Goal: Check status: Check status

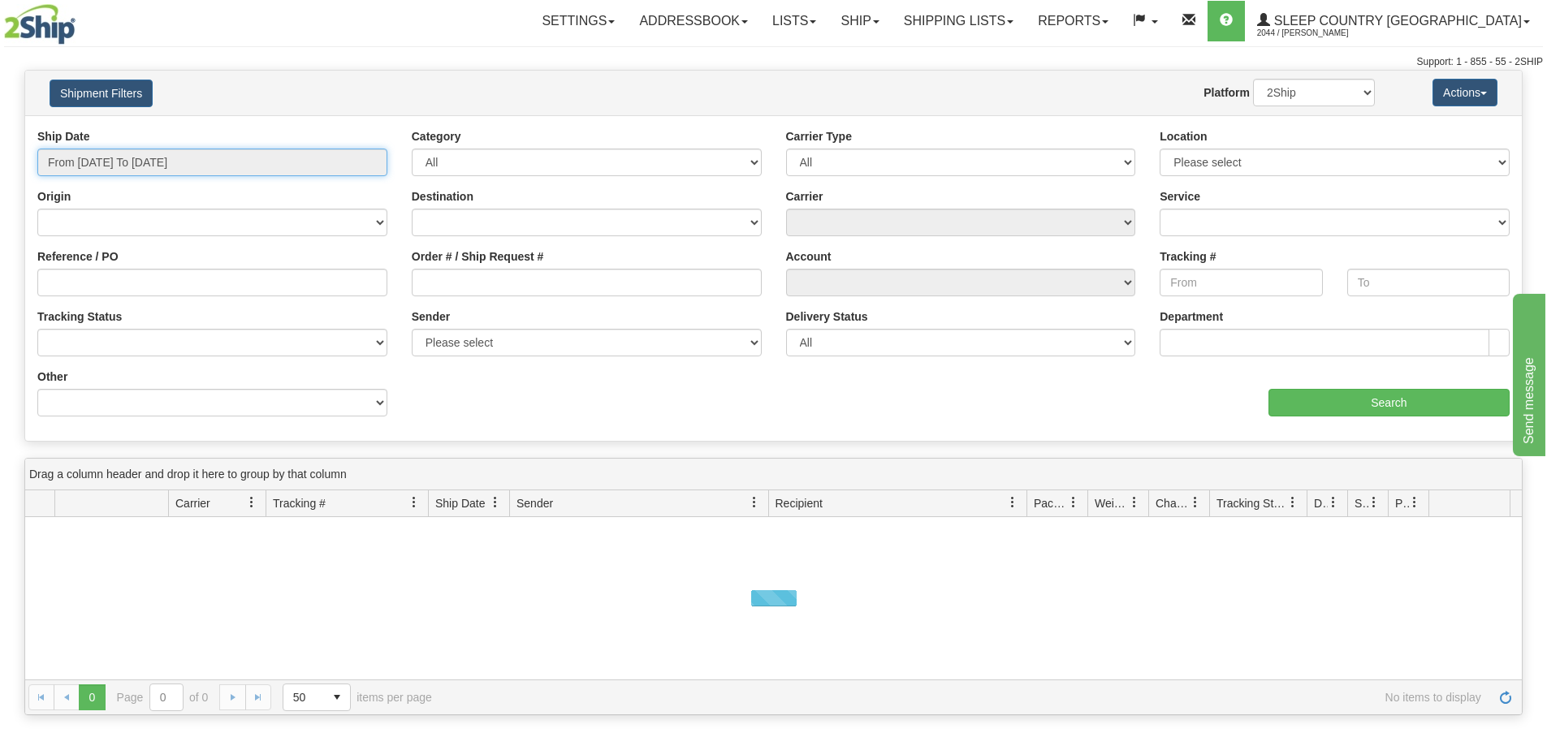
click at [135, 161] on input "From [DATE] To [DATE]" at bounding box center [212, 163] width 350 height 28
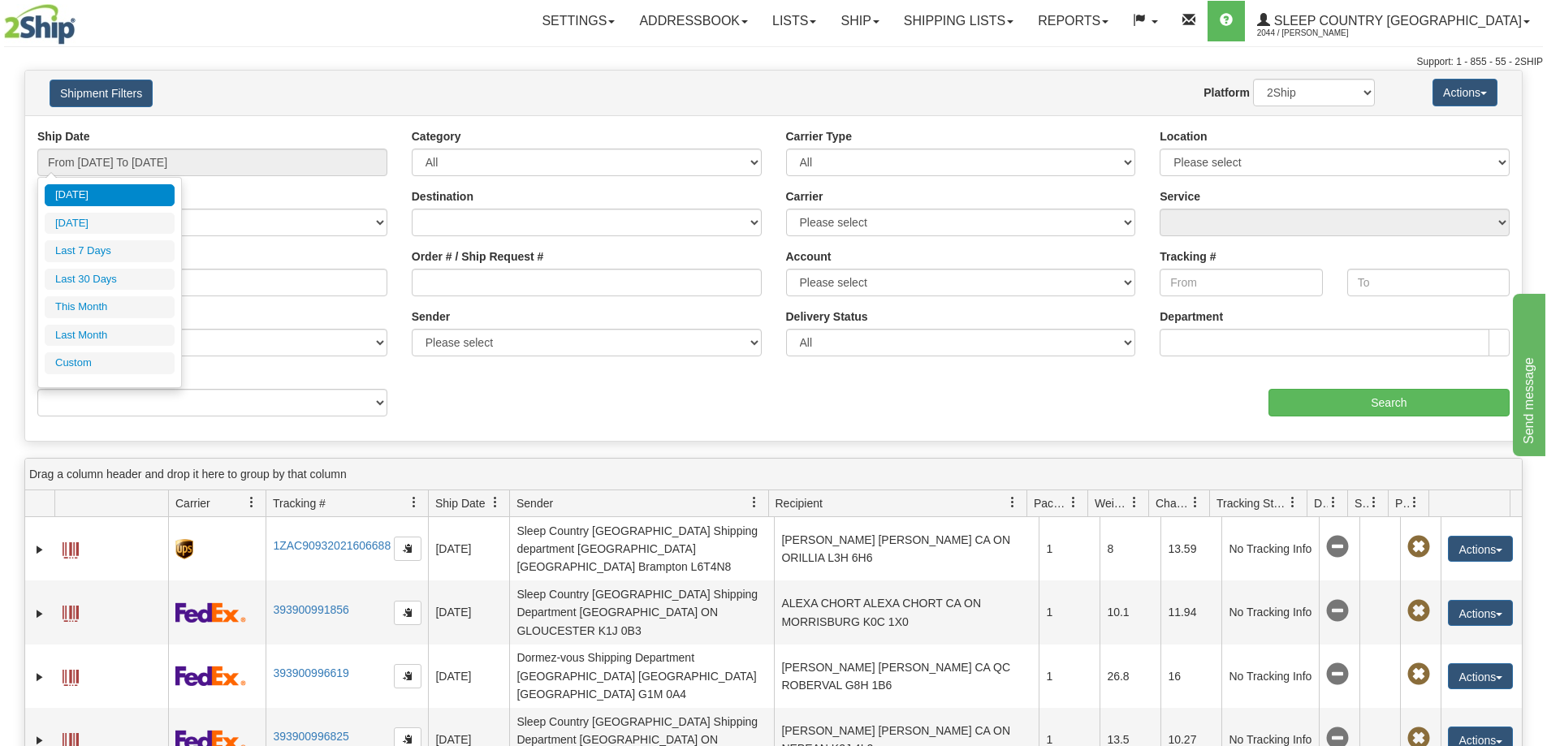
click at [115, 277] on li "Last 30 Days" at bounding box center [110, 280] width 130 height 22
type input "From [DATE] To [DATE]"
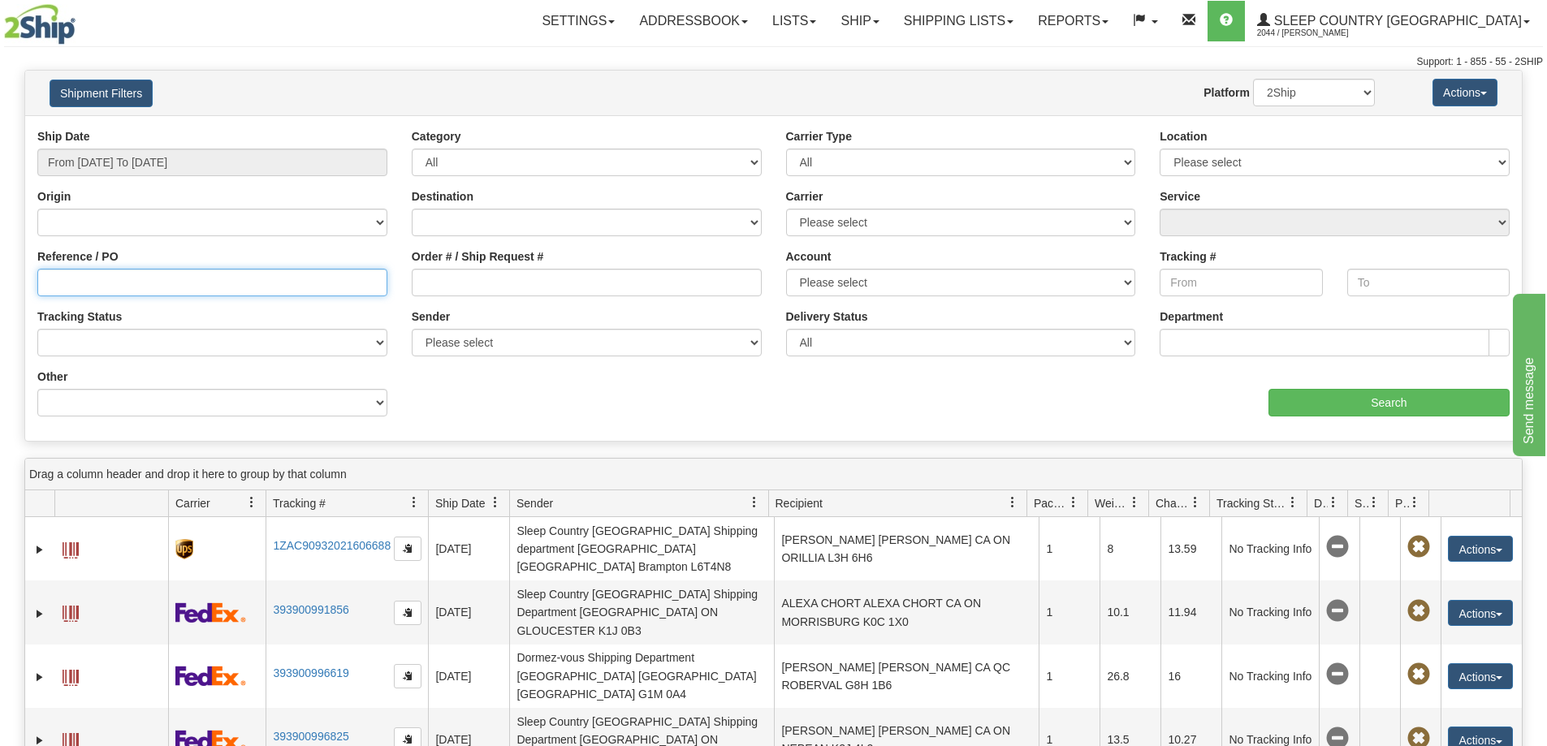
click at [84, 285] on input "Reference / PO" at bounding box center [212, 283] width 350 height 28
paste input "9000I133761"
type input "9000I133761"
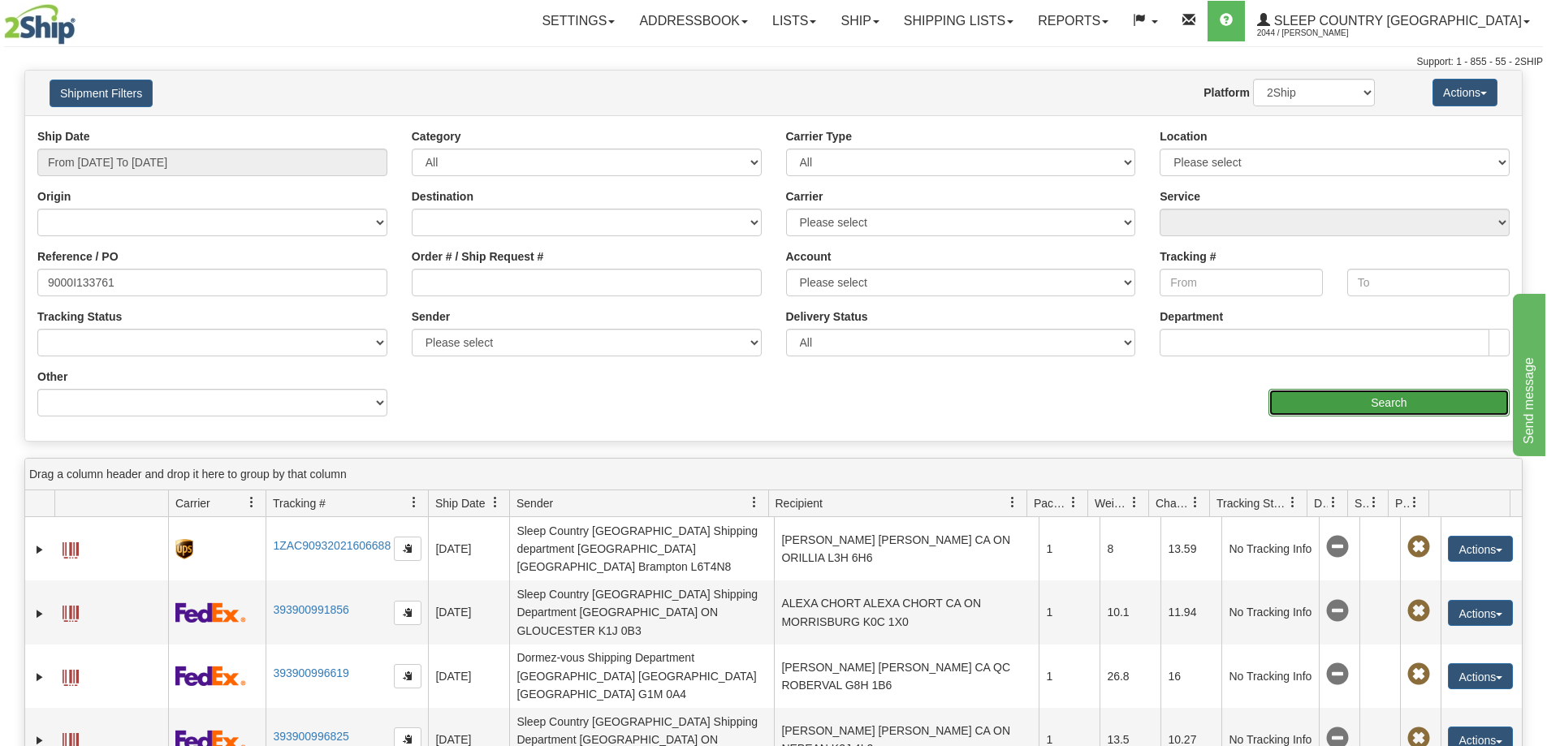
click at [1381, 403] on input "Search" at bounding box center [1388, 403] width 241 height 28
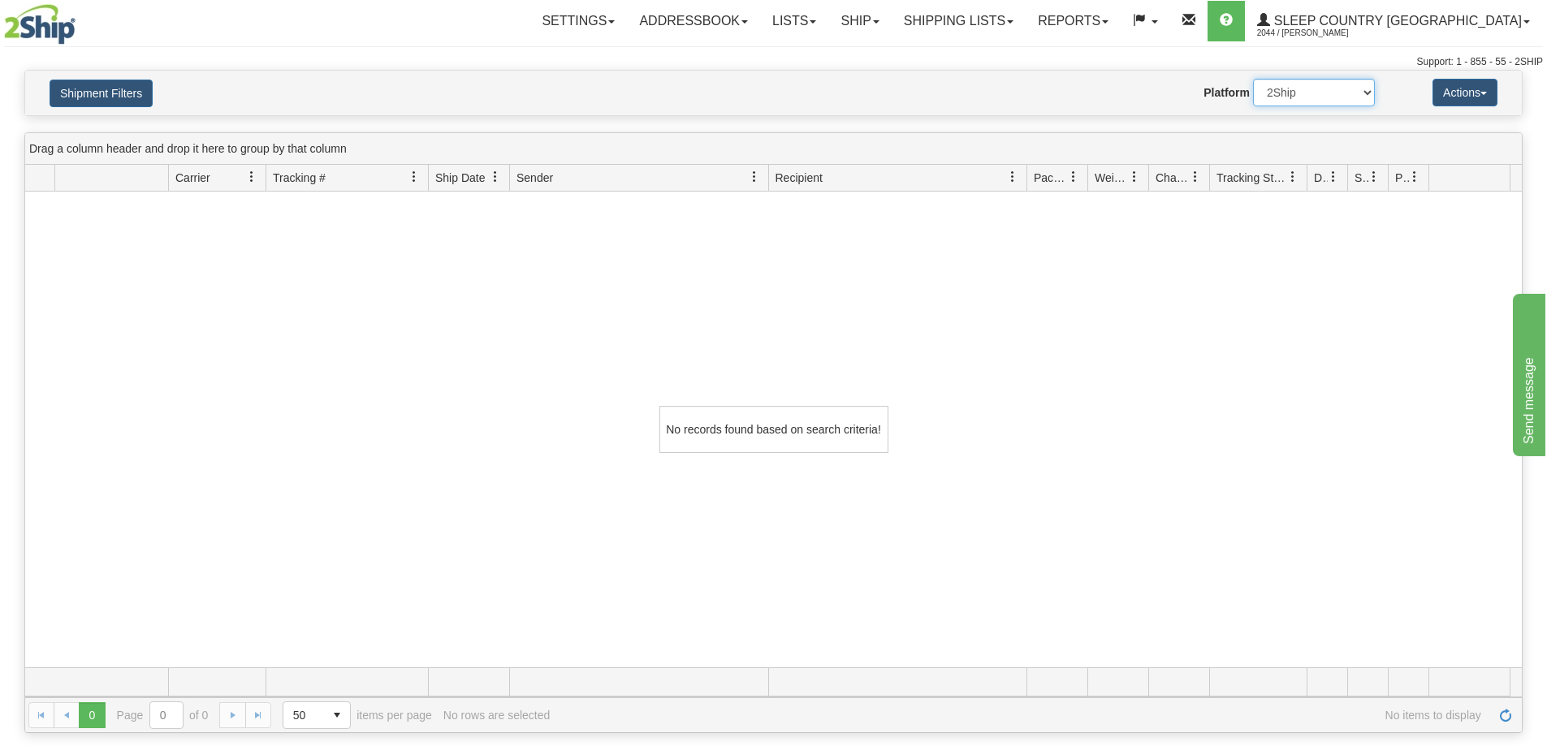
click at [1275, 95] on select "2Ship Imported" at bounding box center [1314, 93] width 122 height 28
select select "1"
click at [1253, 79] on select "2Ship Imported" at bounding box center [1314, 93] width 122 height 28
drag, startPoint x: 1058, startPoint y: 24, endPoint x: 1031, endPoint y: 39, distance: 30.9
click at [1026, 23] on link "Shipping lists" at bounding box center [959, 21] width 134 height 41
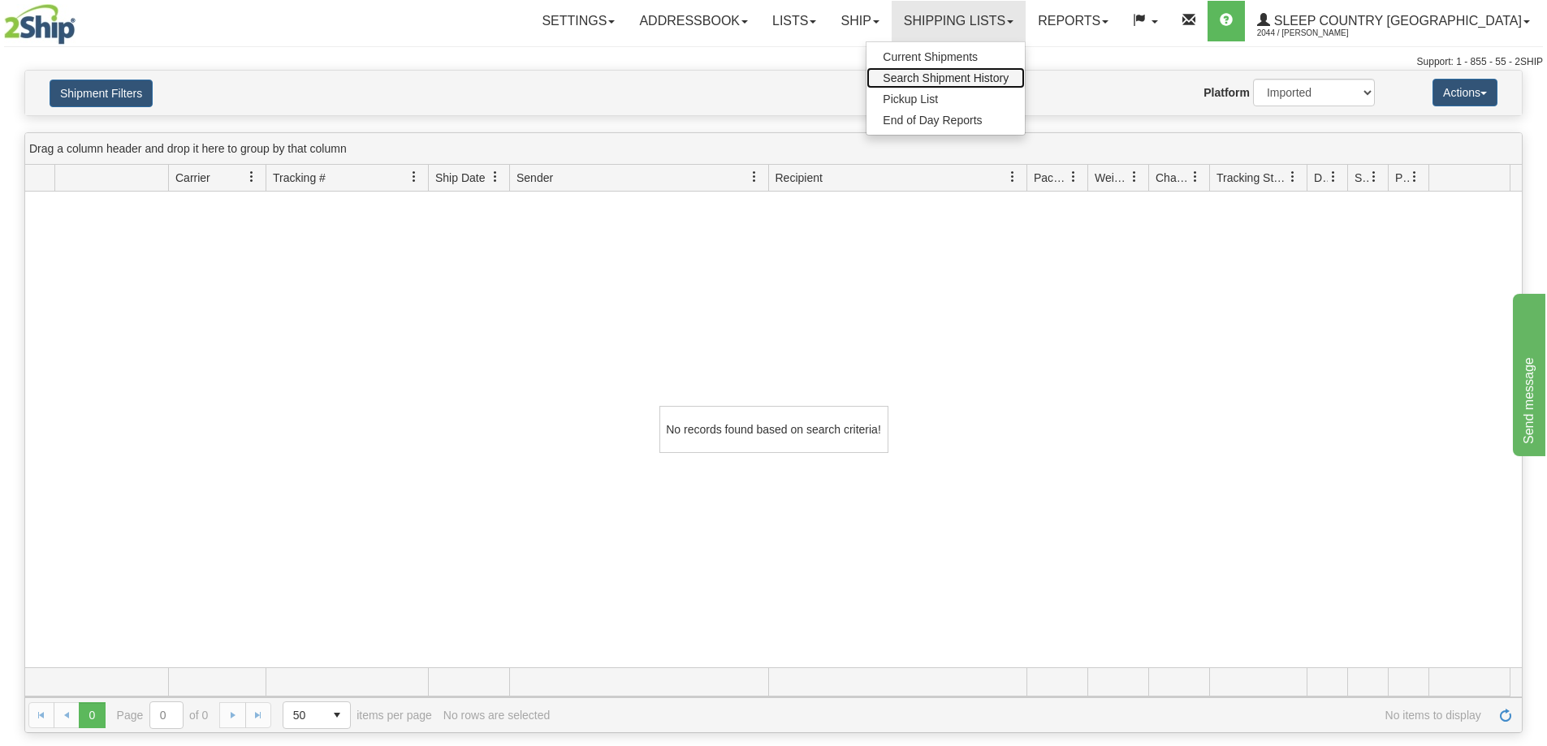
click at [1009, 77] on span "Search Shipment History" at bounding box center [946, 77] width 126 height 13
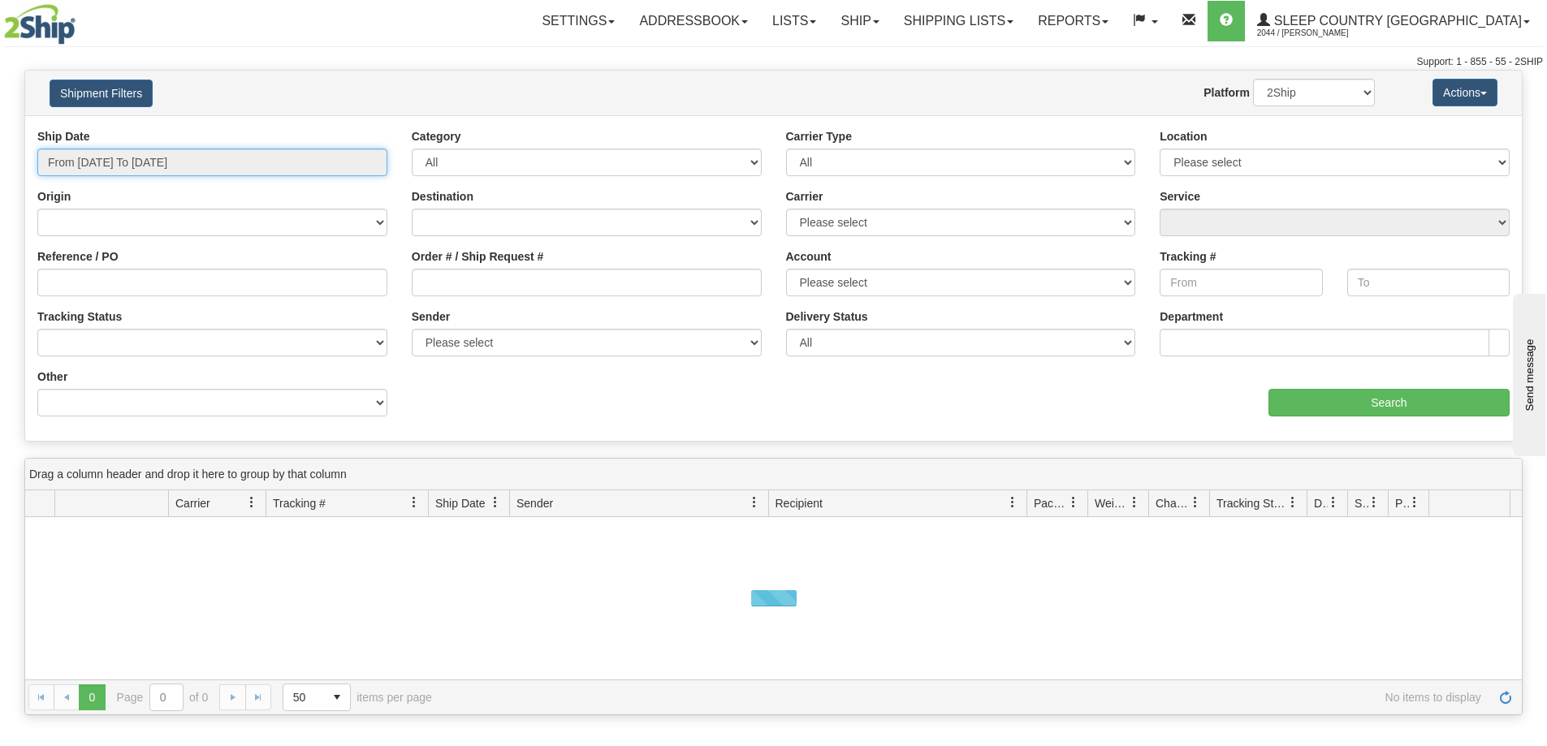
click at [187, 167] on input "From [DATE] To [DATE]" at bounding box center [212, 163] width 350 height 28
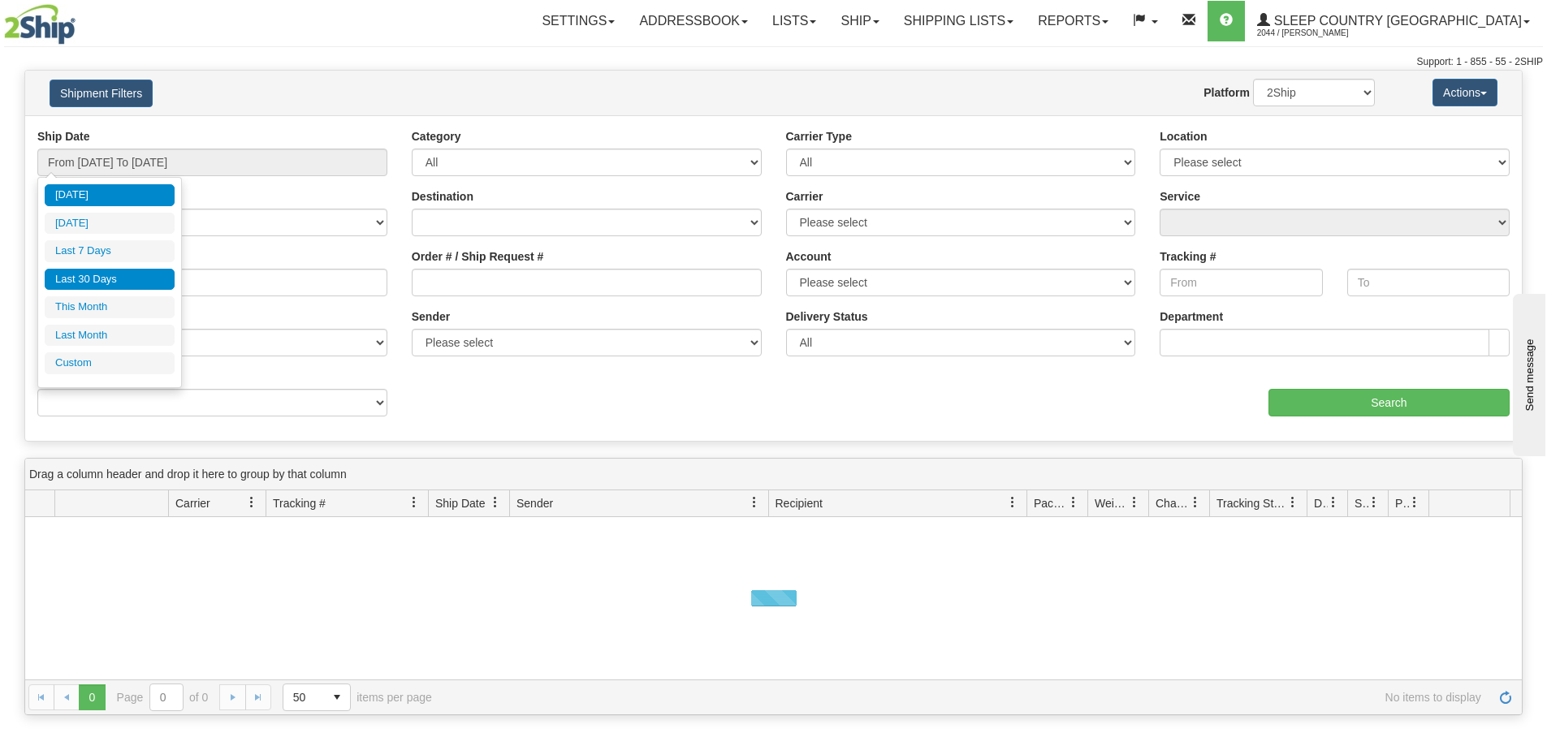
click at [98, 287] on li "Last 30 Days" at bounding box center [110, 280] width 130 height 22
type input "From [DATE] To [DATE]"
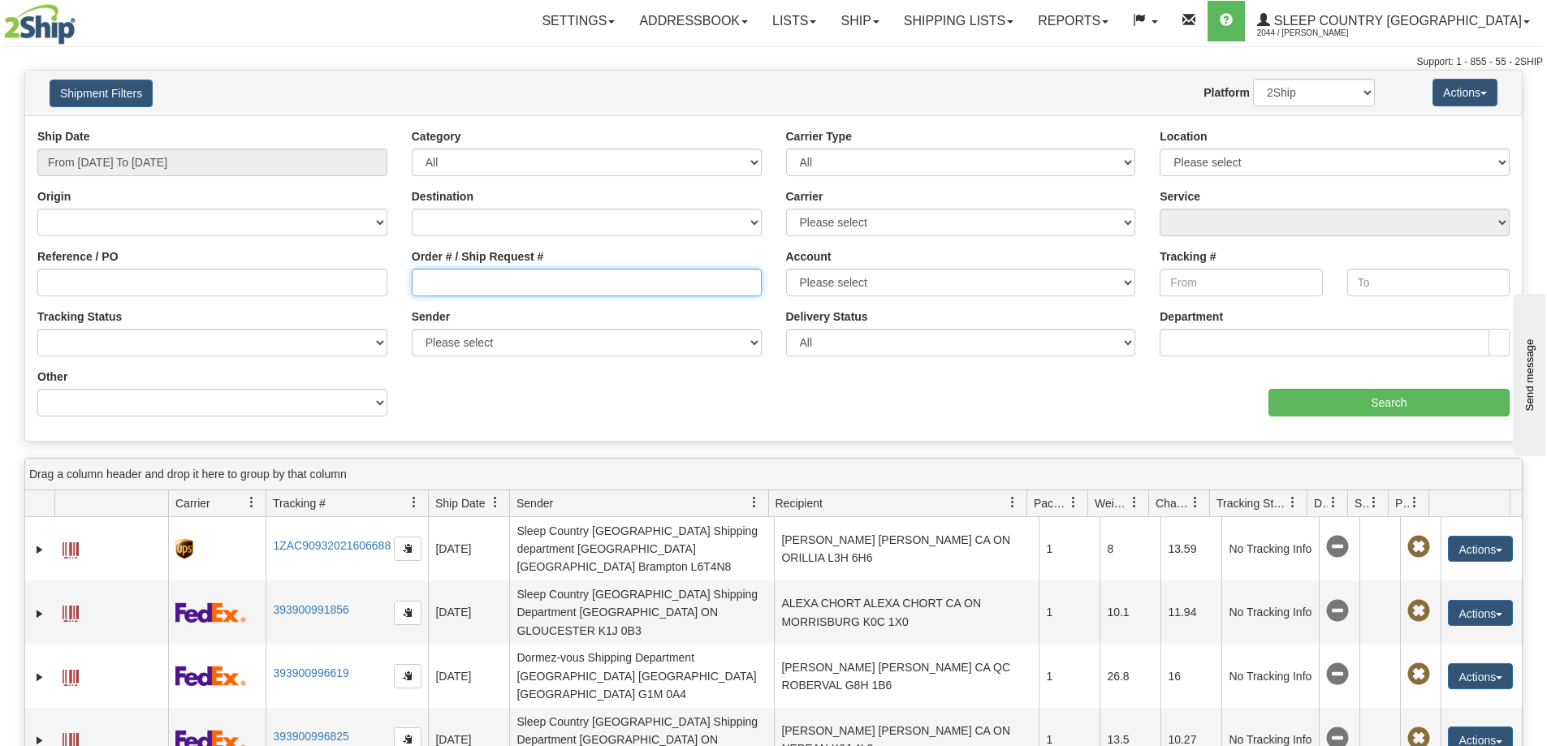
click at [477, 281] on input "Order # / Ship Request #" at bounding box center [587, 283] width 350 height 28
paste input "9000I133761"
type input "9000I133761"
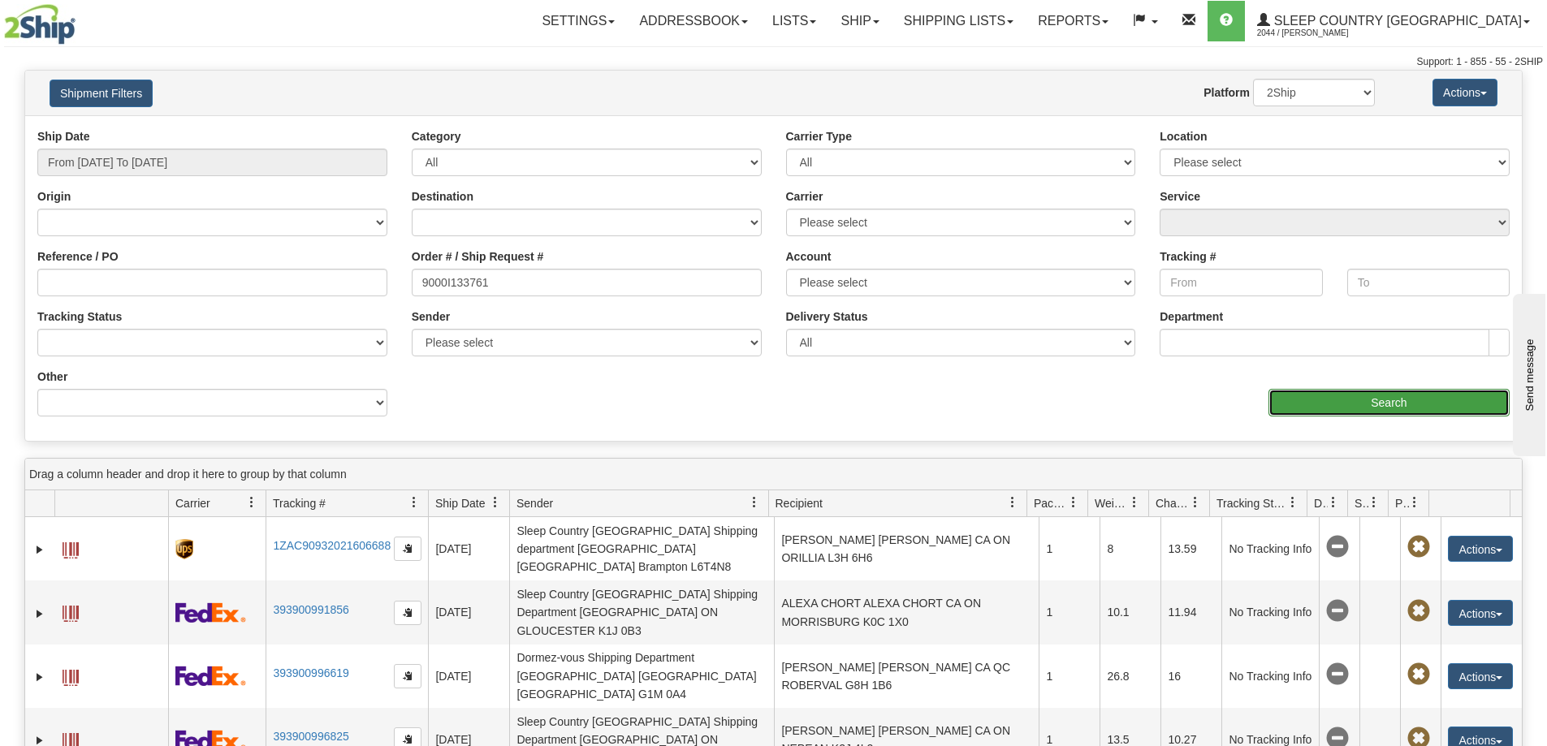
click at [1311, 396] on input "Search" at bounding box center [1388, 403] width 241 height 28
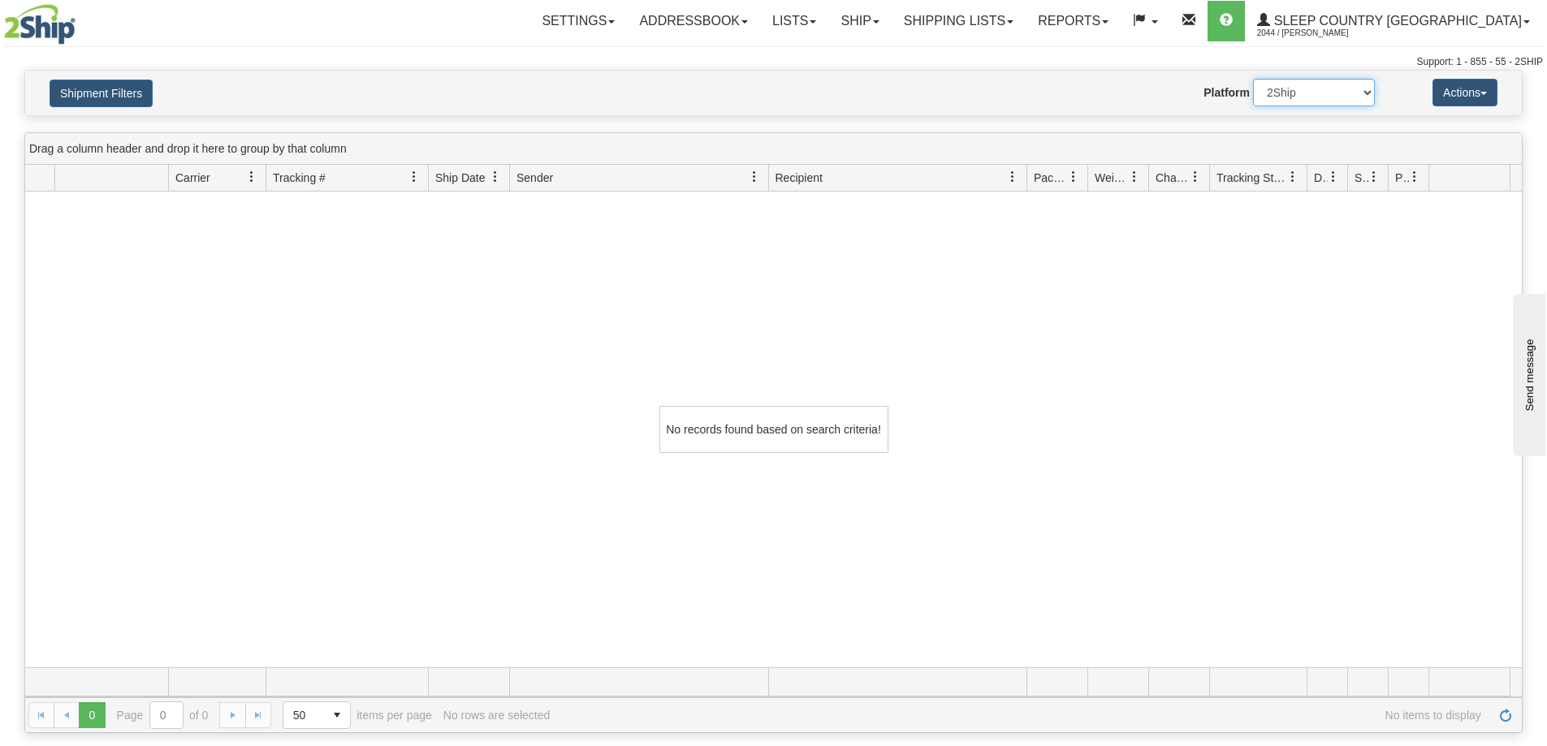
click at [1306, 94] on select "2Ship Imported" at bounding box center [1314, 93] width 122 height 28
select select "1"
click at [1253, 79] on select "2Ship Imported" at bounding box center [1314, 93] width 122 height 28
